Goal: Information Seeking & Learning: Find specific fact

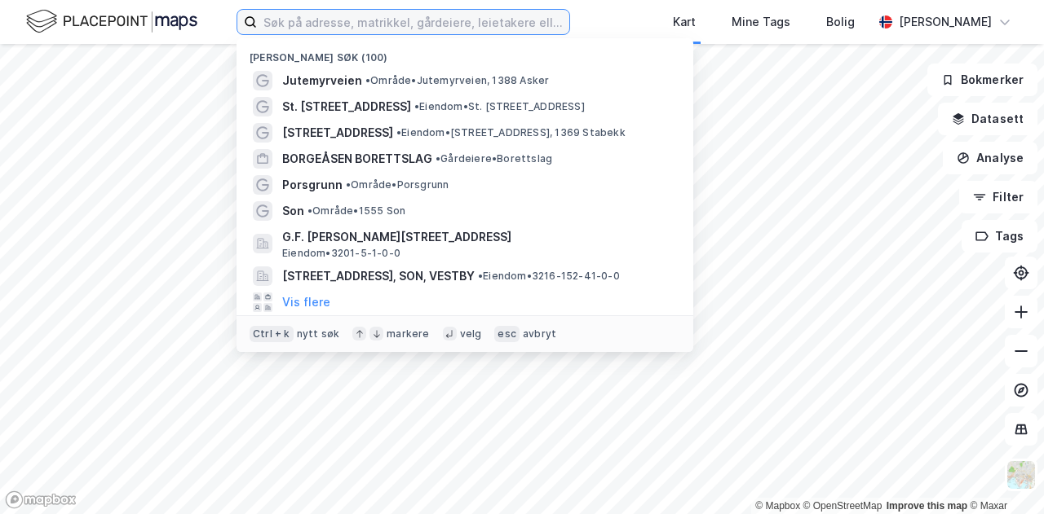
click at [395, 25] on input at bounding box center [413, 22] width 312 height 24
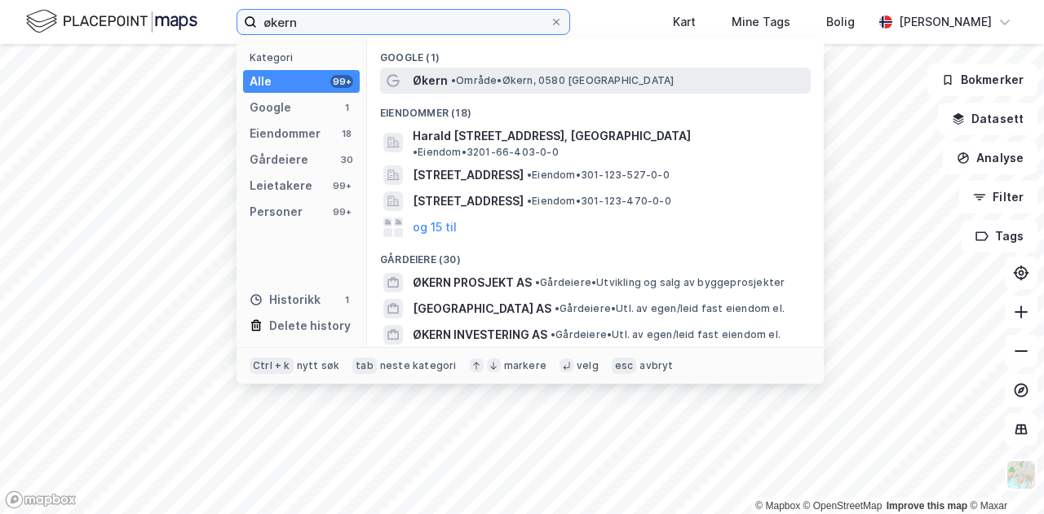
type input "økern"
click at [456, 82] on span "•" at bounding box center [453, 80] width 5 height 12
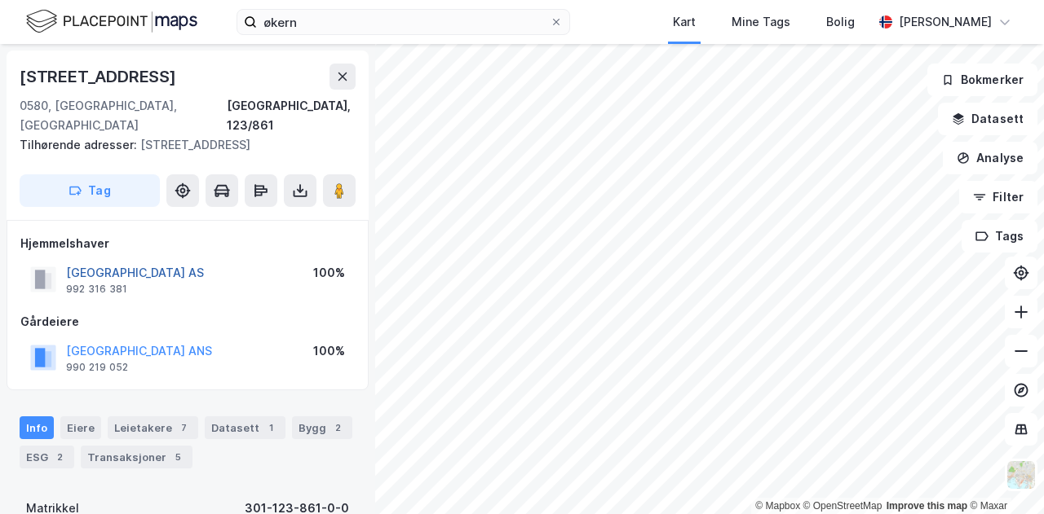
click at [0, 0] on button "[GEOGRAPHIC_DATA] AS" at bounding box center [0, 0] width 0 height 0
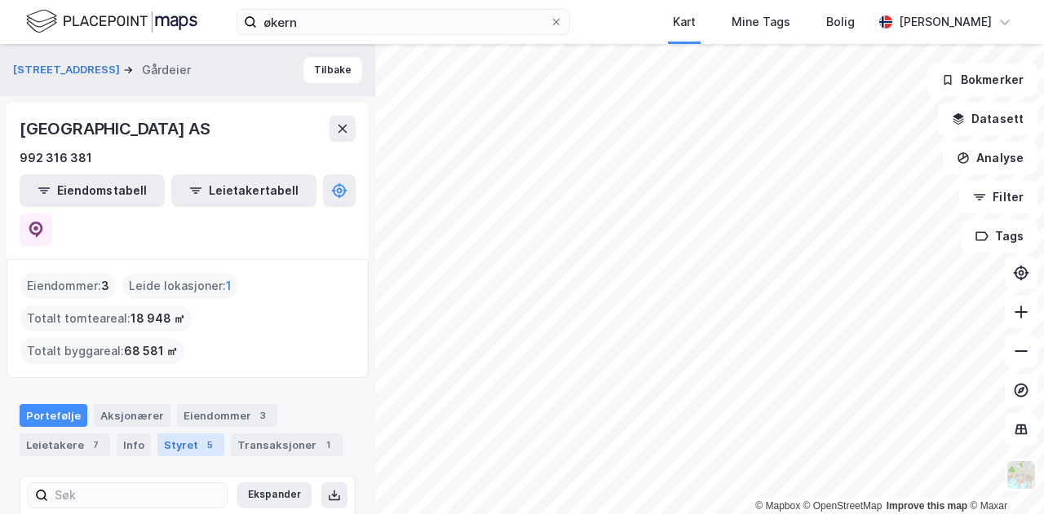
click at [180, 434] on div "Styret 5" at bounding box center [190, 445] width 67 height 23
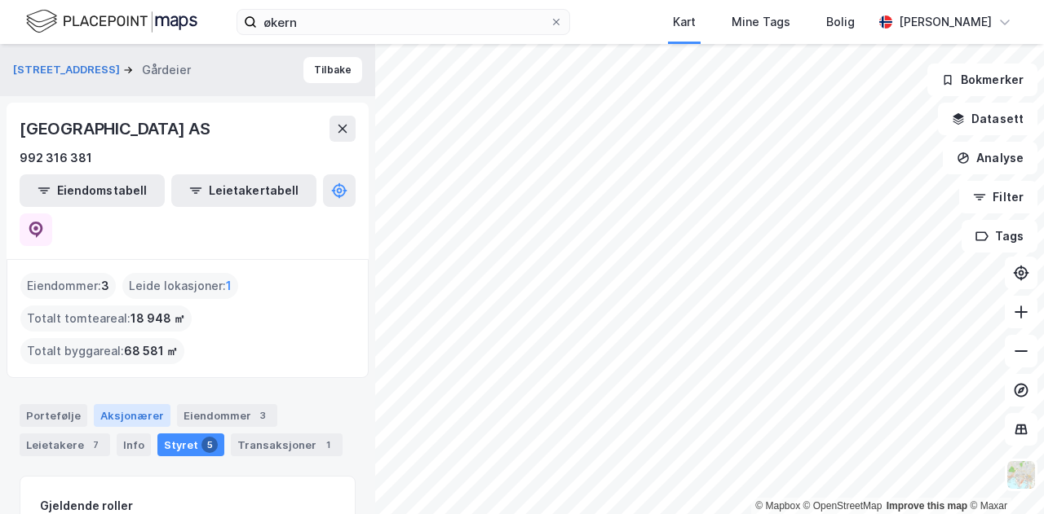
click at [135, 404] on div "Aksjonærer" at bounding box center [132, 415] width 77 height 23
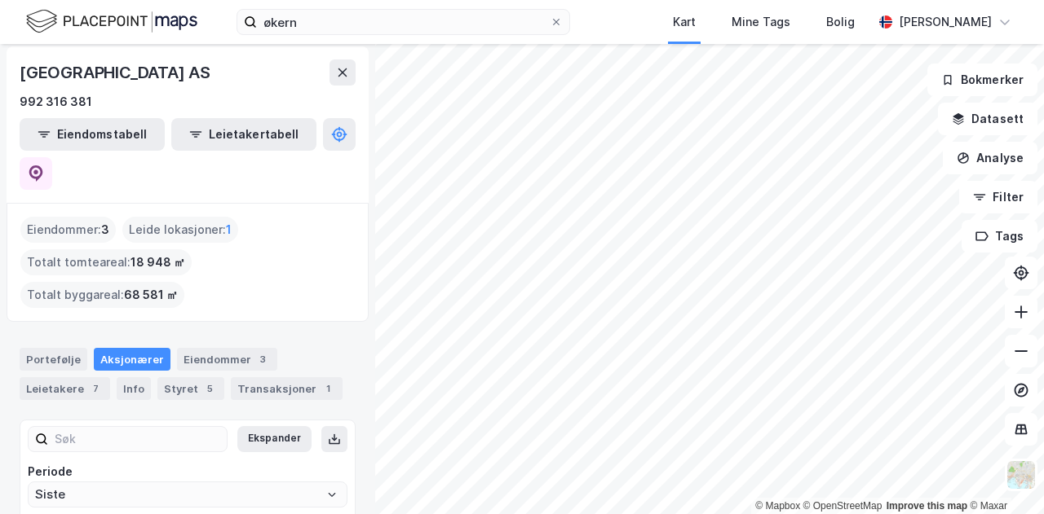
scroll to position [73, 0]
